Goal: Information Seeking & Learning: Learn about a topic

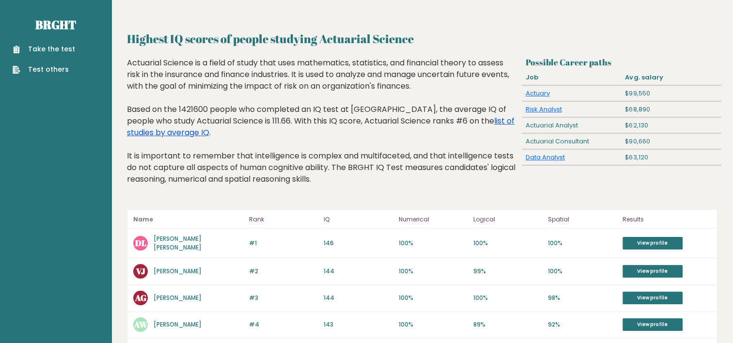
click at [477, 121] on link "list of studies by average IQ" at bounding box center [321, 126] width 388 height 23
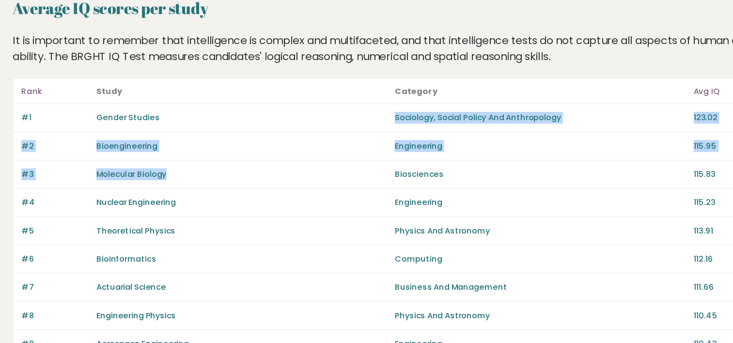
drag, startPoint x: 328, startPoint y: 125, endPoint x: 374, endPoint y: 156, distance: 55.5
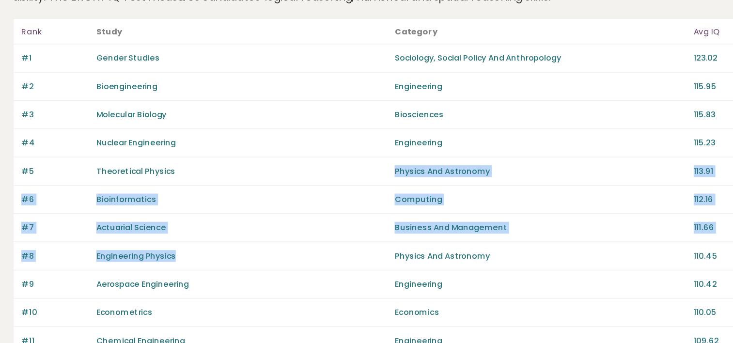
drag, startPoint x: 374, startPoint y: 156, endPoint x: 336, endPoint y: 262, distance: 113.3
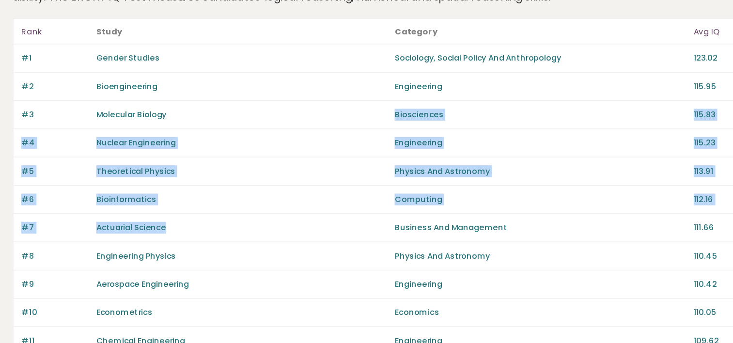
drag, startPoint x: 319, startPoint y: 167, endPoint x: 330, endPoint y: 249, distance: 82.7
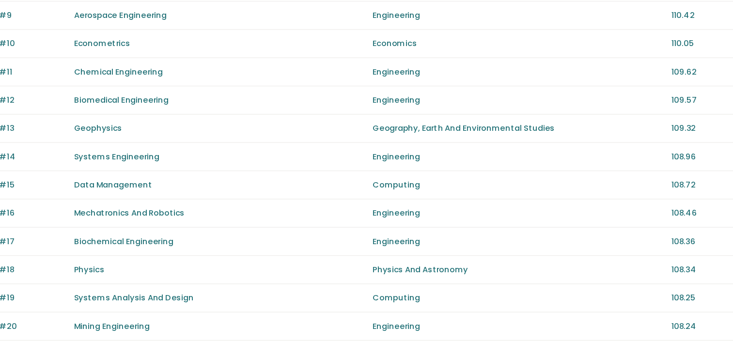
scroll to position [189, 0]
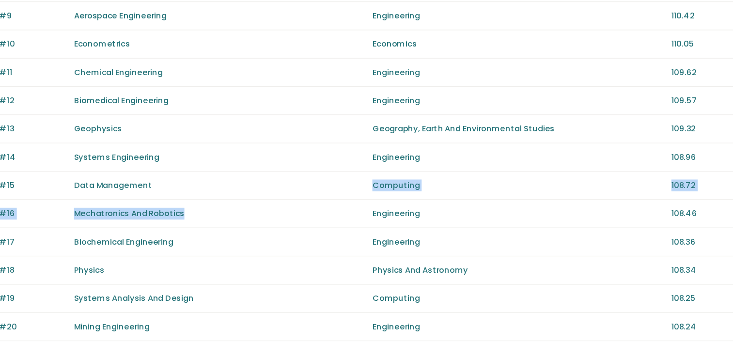
drag, startPoint x: 349, startPoint y: 238, endPoint x: 286, endPoint y: 214, distance: 67.0
click at [286, 214] on div "Rank Study Category Avg IQ #1 Gender Studies Sociology, Social Policy And Anthr…" at bounding box center [422, 338] width 591 height 874
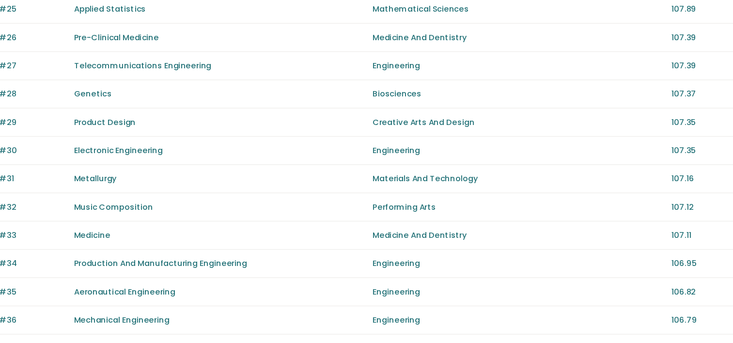
scroll to position [612, 0]
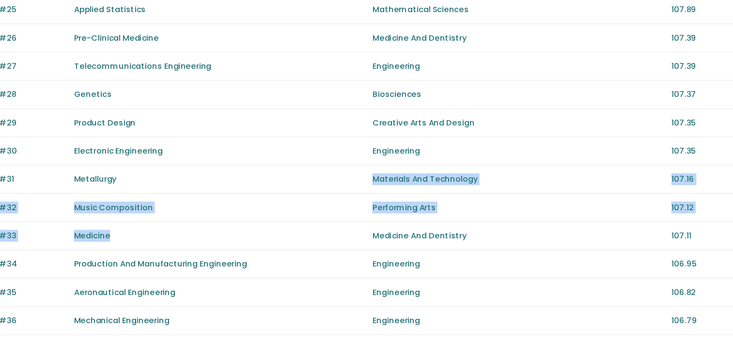
drag, startPoint x: 286, startPoint y: 214, endPoint x: 300, endPoint y: 177, distance: 39.4
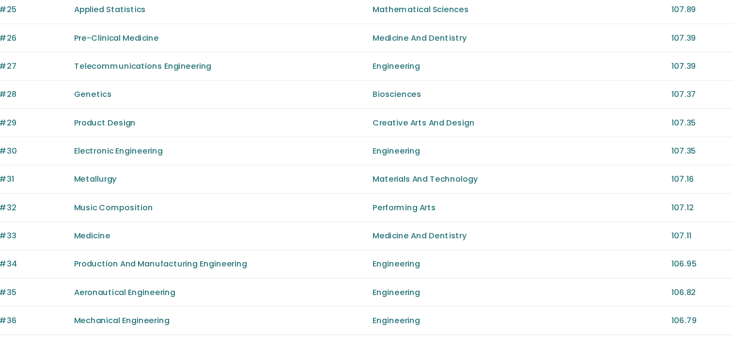
click at [285, 87] on div "Product Design" at bounding box center [295, 90] width 214 height 9
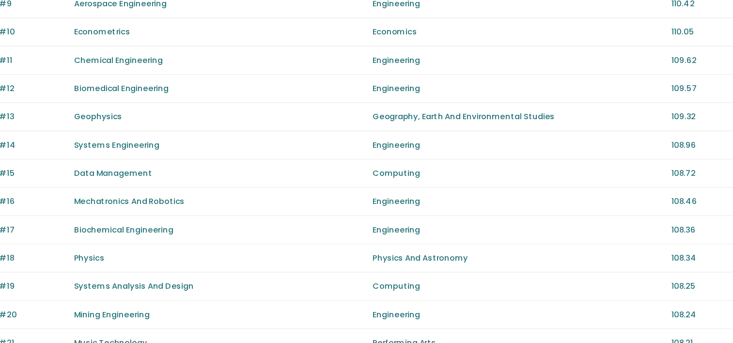
scroll to position [267, 0]
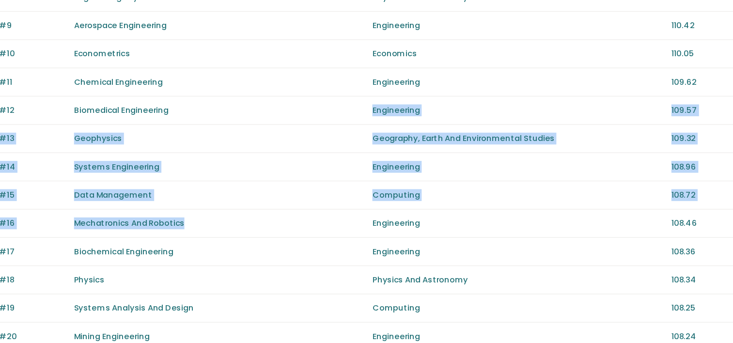
drag, startPoint x: 285, startPoint y: 87, endPoint x: 310, endPoint y: 164, distance: 80.9
click at [310, 164] on div "Rank Study Category Avg IQ #1 Gender Studies Sociology, Social Policy And Anthr…" at bounding box center [422, 260] width 591 height 874
click at [310, 164] on div "Mechatronics And Robotics" at bounding box center [295, 164] width 214 height 9
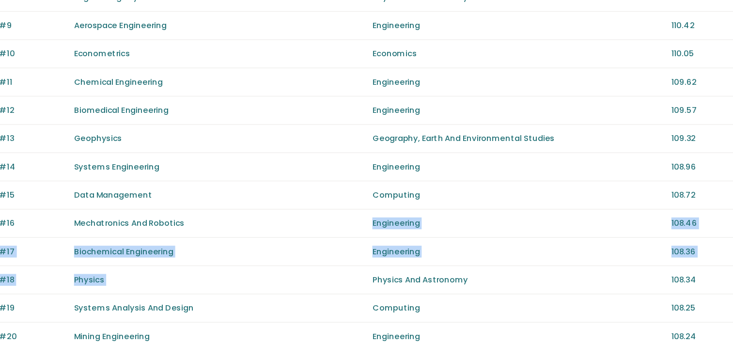
drag, startPoint x: 310, startPoint y: 164, endPoint x: 323, endPoint y: 201, distance: 38.9
click at [323, 201] on div "Rank Study Category Avg IQ #1 Gender Studies Sociology, Social Policy And Anthr…" at bounding box center [422, 260] width 591 height 874
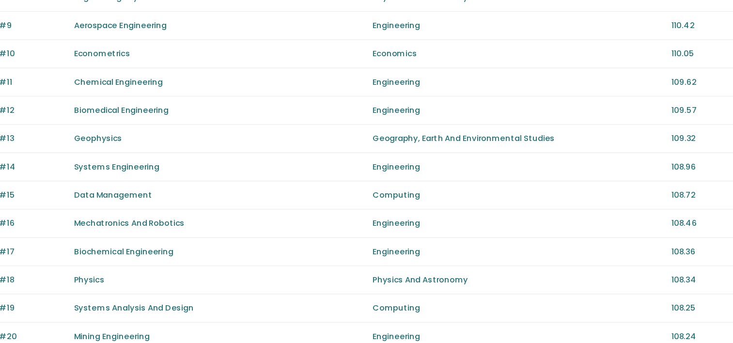
click at [305, 95] on div "#13 Geophysics Geography, Earth And Environmental Studies 109.32" at bounding box center [422, 102] width 590 height 21
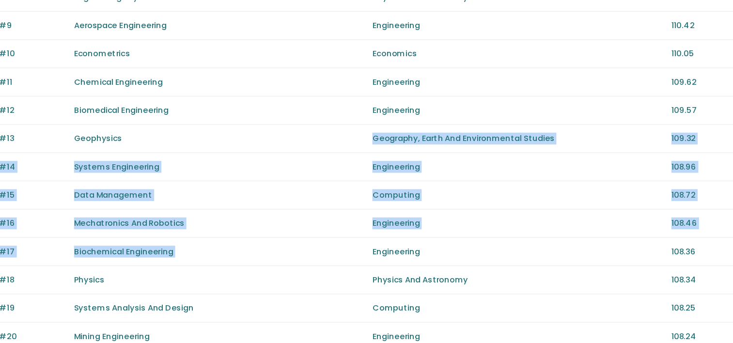
drag, startPoint x: 305, startPoint y: 95, endPoint x: 331, endPoint y: 189, distance: 97.9
click at [331, 189] on div "Rank Study Category Avg IQ #1 Gender Studies Sociology, Social Policy And Anthr…" at bounding box center [422, 260] width 591 height 874
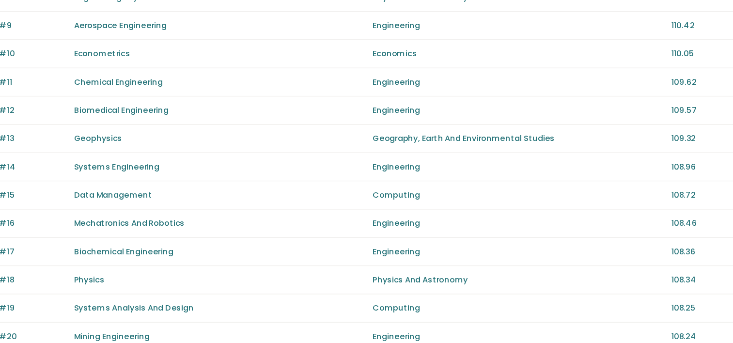
click at [324, 87] on div "#12 Biomedical Engineering Engineering 109.57" at bounding box center [422, 81] width 590 height 21
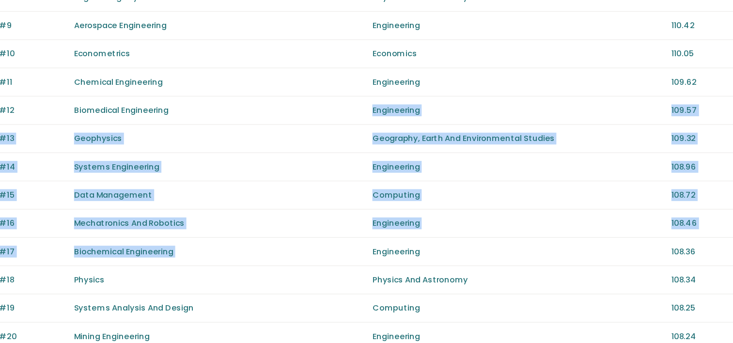
drag, startPoint x: 324, startPoint y: 87, endPoint x: 323, endPoint y: 176, distance: 89.2
click at [323, 176] on div "Rank Study Category Avg IQ #1 Gender Studies Sociology, Social Policy And Anthr…" at bounding box center [422, 260] width 591 height 874
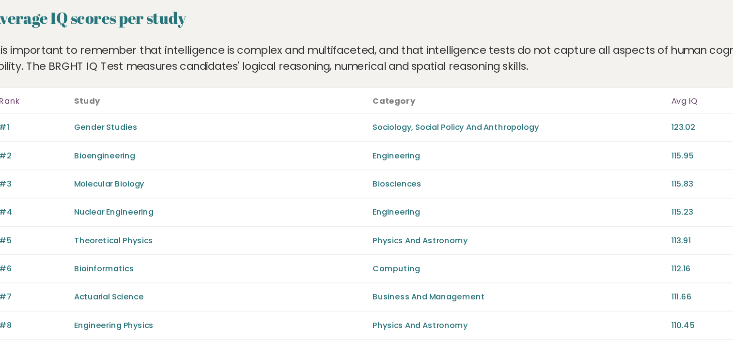
scroll to position [25, 0]
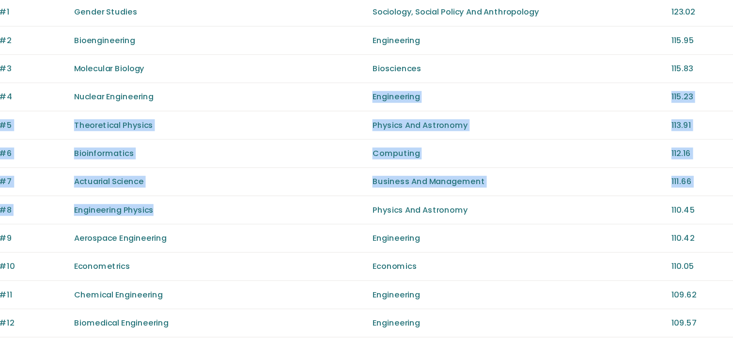
drag, startPoint x: 312, startPoint y: 68, endPoint x: 309, endPoint y: 246, distance: 177.8
